Goal: Information Seeking & Learning: Learn about a topic

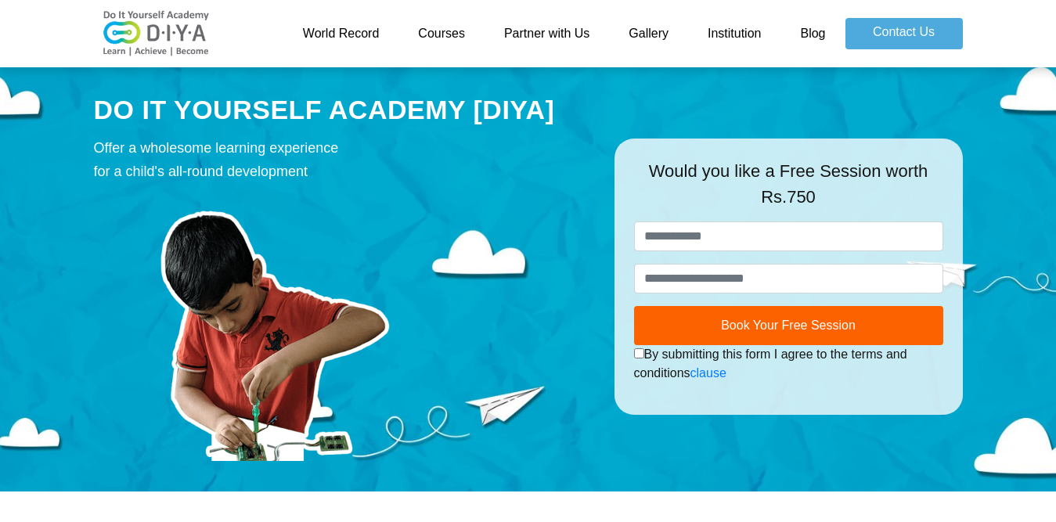
click at [434, 37] on link "Courses" at bounding box center [441, 33] width 86 height 31
